Goal: Navigation & Orientation: Find specific page/section

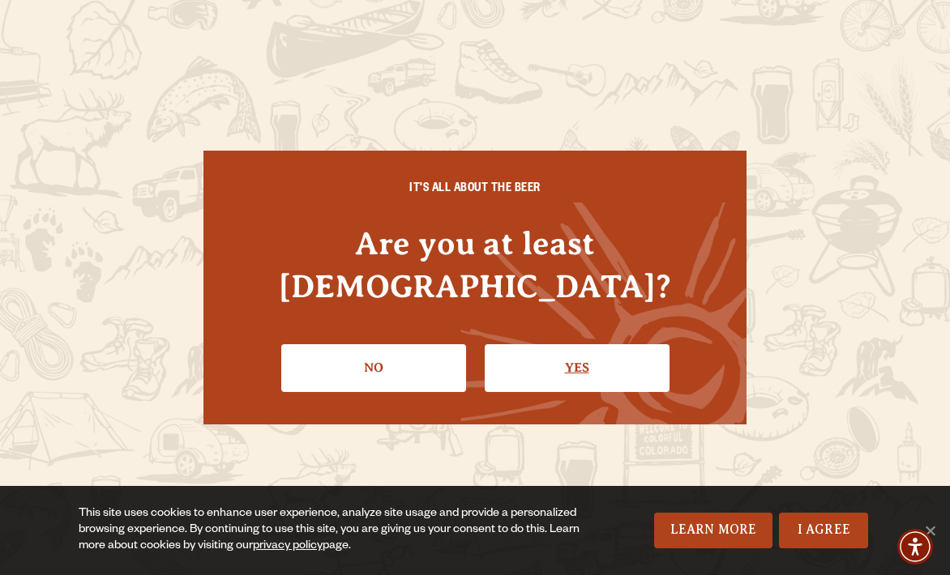
click at [543, 344] on link "Yes" at bounding box center [577, 367] width 185 height 47
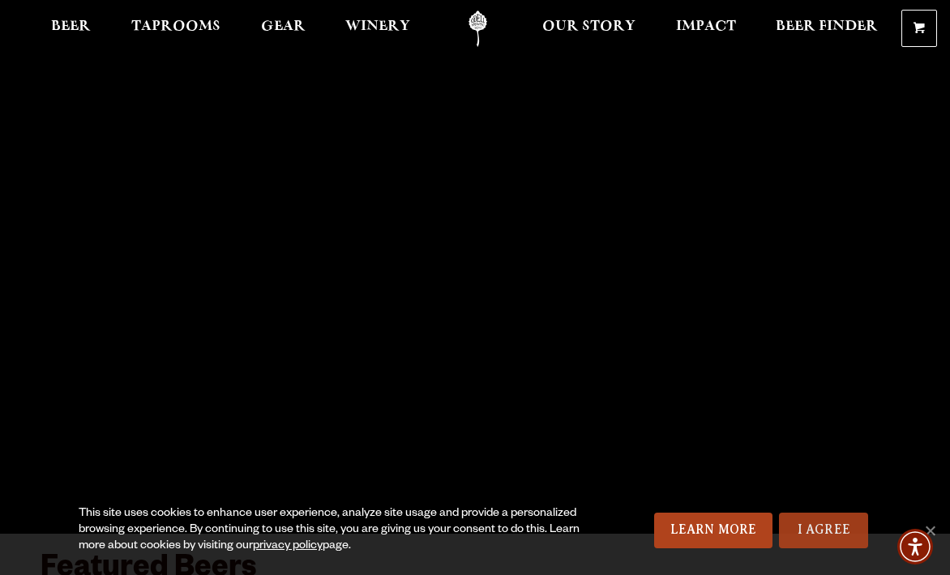
click at [815, 525] on link "I Agree" at bounding box center [823, 531] width 89 height 36
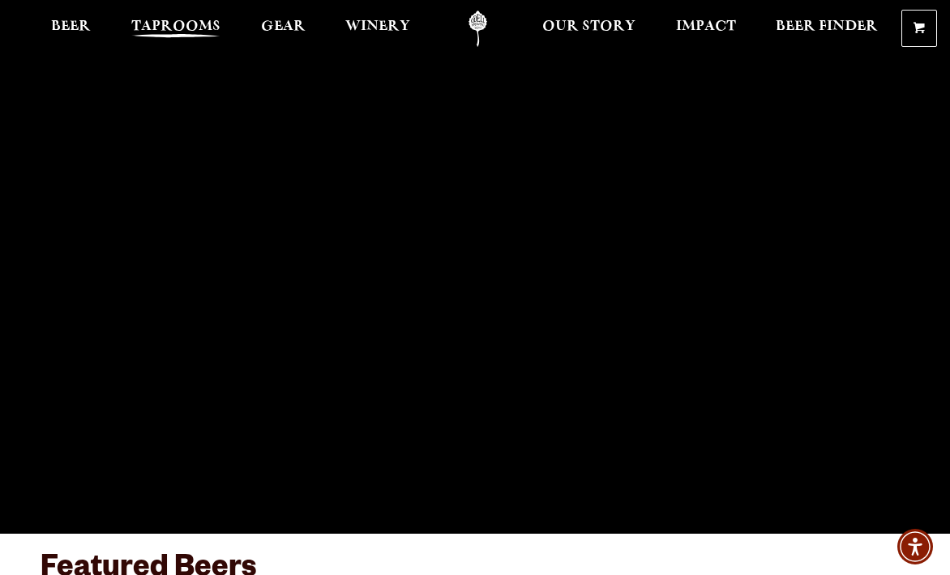
click at [162, 25] on span "Taprooms" at bounding box center [175, 26] width 89 height 13
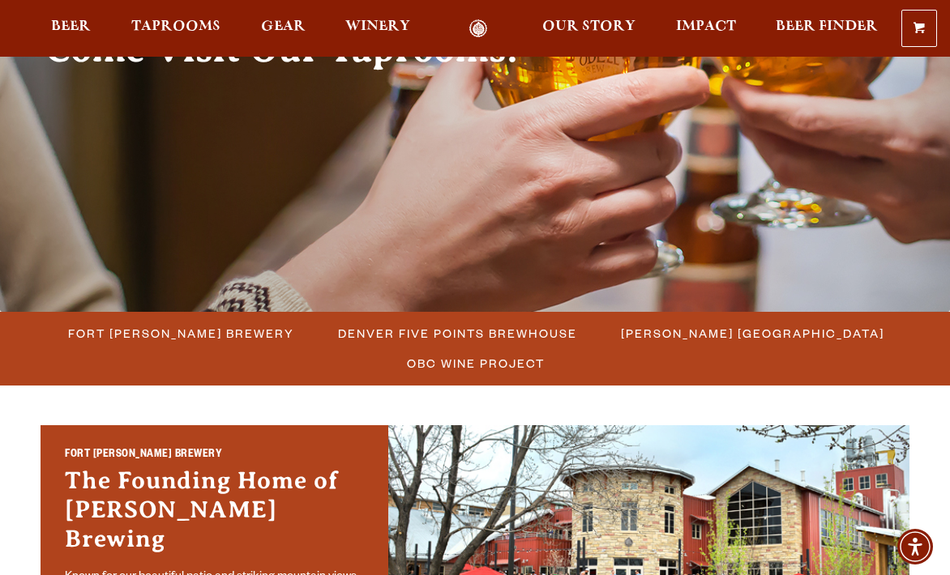
scroll to position [223, 0]
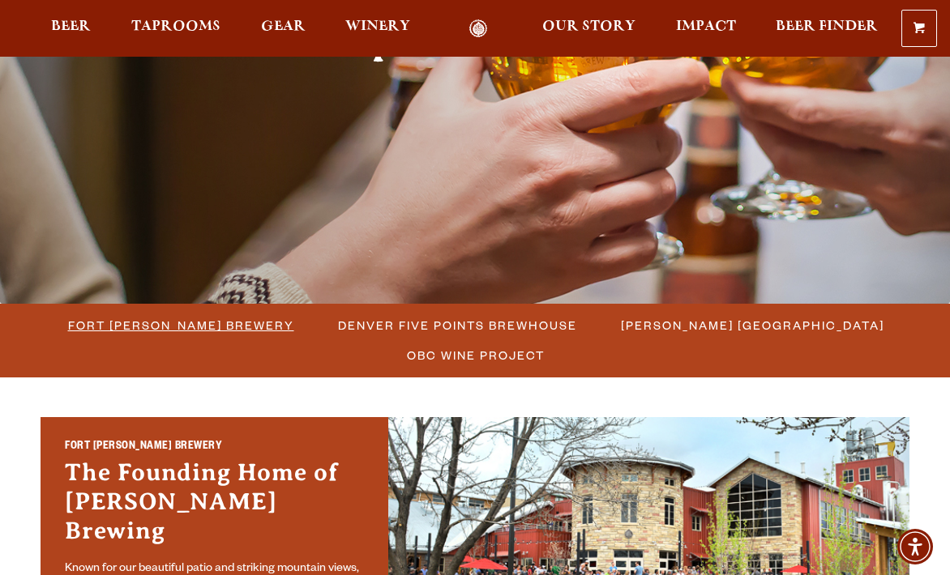
click at [220, 323] on span "Fort [PERSON_NAME] Brewery" at bounding box center [181, 326] width 226 height 24
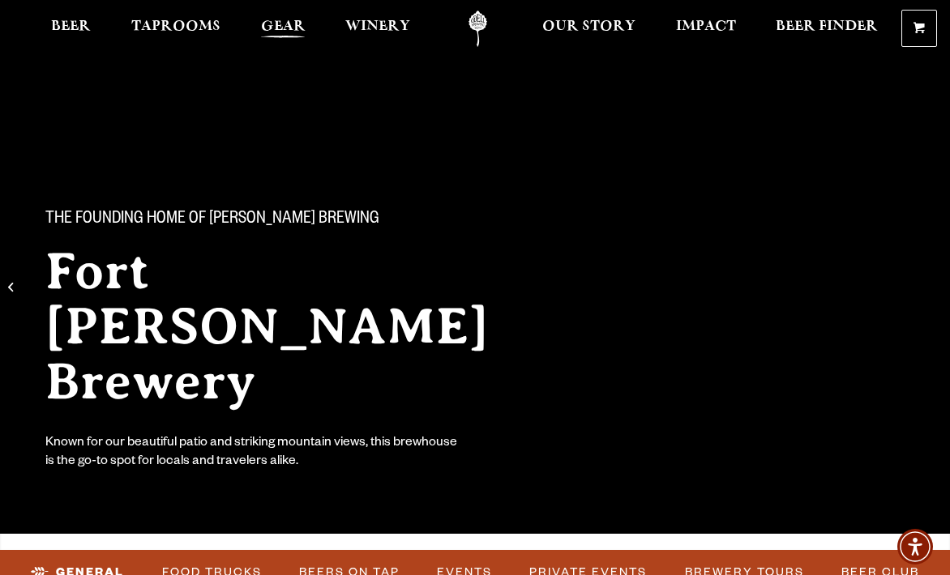
click at [282, 28] on span "Gear" at bounding box center [283, 26] width 45 height 13
